Goal: Transaction & Acquisition: Purchase product/service

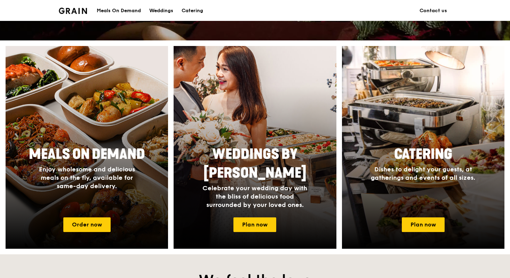
scroll to position [237, 0]
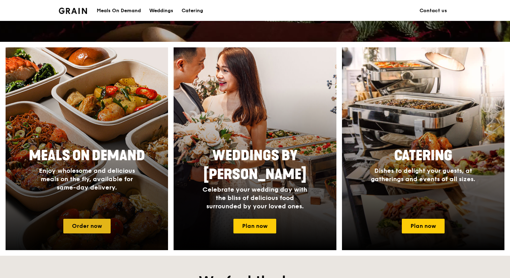
click at [102, 226] on link "Order now" at bounding box center [86, 226] width 47 height 15
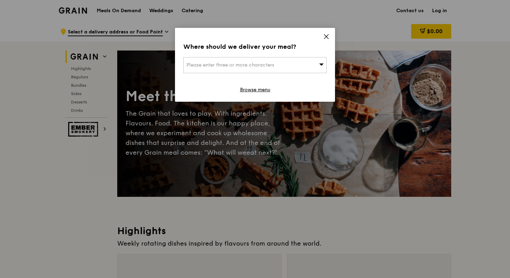
click at [326, 39] on icon at bounding box center [326, 36] width 6 height 6
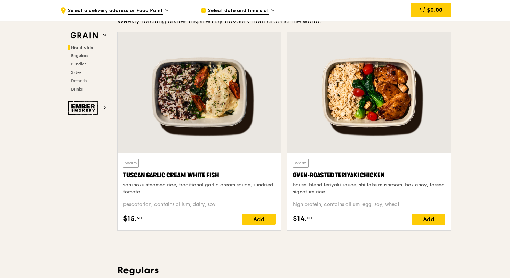
scroll to position [223, 0]
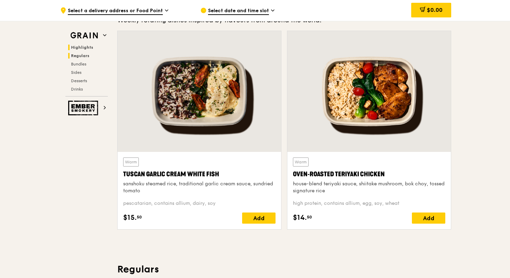
click at [86, 57] on span "Regulars" at bounding box center [80, 55] width 18 height 5
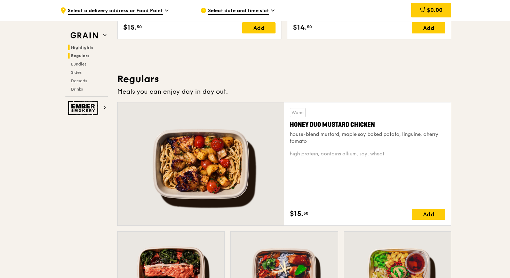
scroll to position [458, 0]
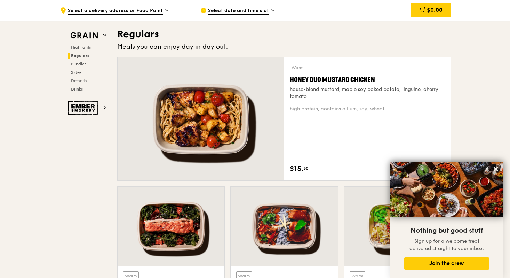
click at [81, 69] on div "Highlights Regulars Bundles Sides Desserts Drinks" at bounding box center [86, 68] width 42 height 47
click at [82, 65] on span "Bundles" at bounding box center [79, 64] width 16 height 5
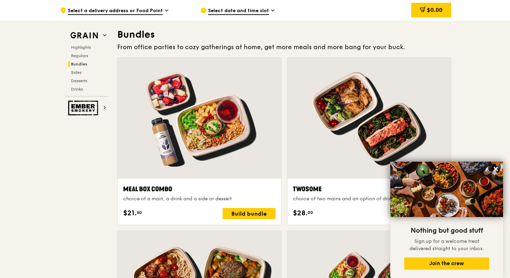
scroll to position [1002, 0]
click at [78, 75] on div "Highlights Regulars Bundles Sides Desserts Drinks" at bounding box center [86, 68] width 42 height 47
click at [79, 79] on span "Desserts" at bounding box center [80, 80] width 18 height 5
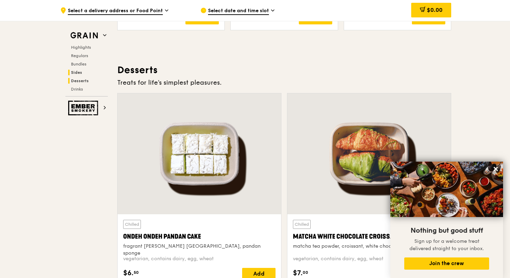
scroll to position [1984, 0]
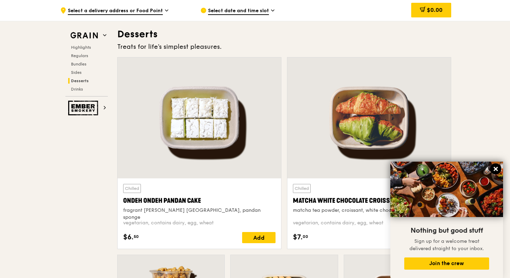
click at [496, 168] on icon at bounding box center [496, 169] width 4 height 4
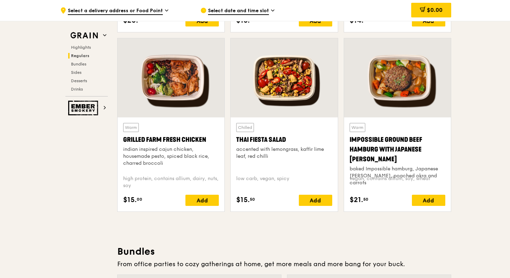
scroll to position [773, 0]
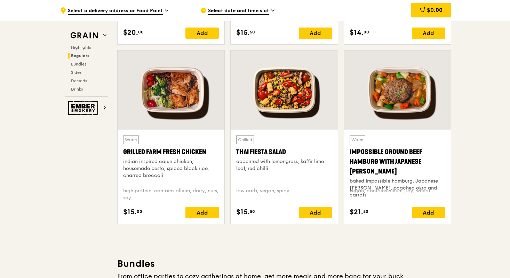
drag, startPoint x: 509, startPoint y: 80, endPoint x: 508, endPoint y: 74, distance: 5.7
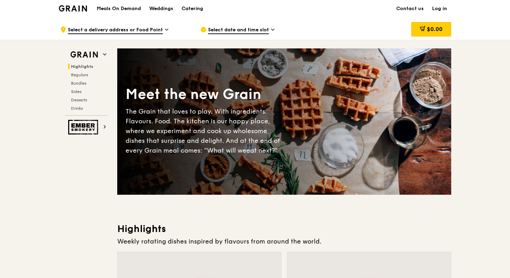
scroll to position [0, 0]
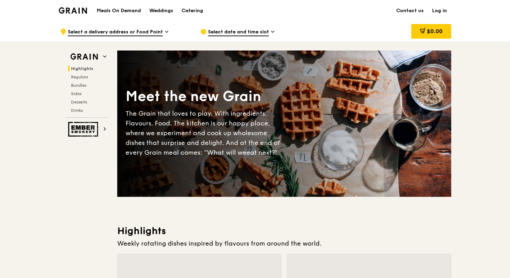
drag, startPoint x: 511, startPoint y: 15, endPoint x: 508, endPoint y: 29, distance: 13.9
click at [504, 15] on div "Grain logo Meals On Demand Weddings Catering Contact us Log in" at bounding box center [255, 10] width 510 height 21
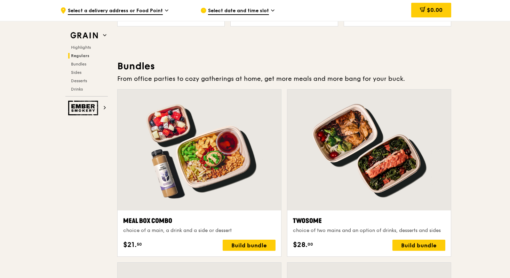
scroll to position [988, 0]
